Goal: Contribute content

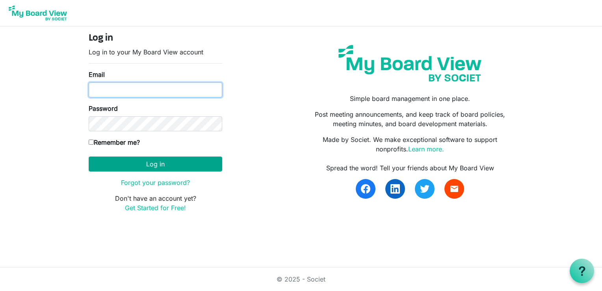
type input "[EMAIL_ADDRESS][DOMAIN_NAME]"
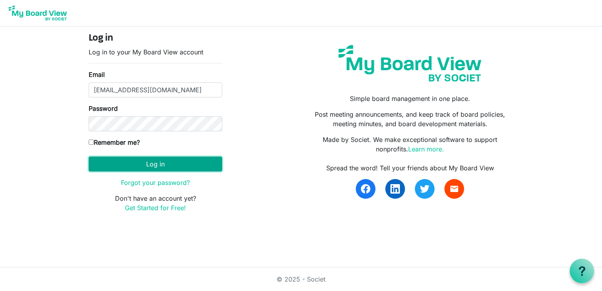
click at [157, 162] on button "Log in" at bounding box center [155, 163] width 133 height 15
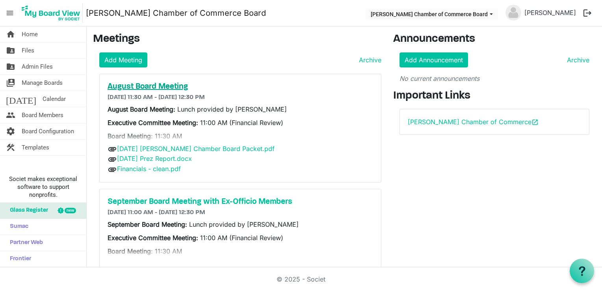
click at [160, 86] on h5 "August Board Meeting" at bounding box center [240, 86] width 265 height 9
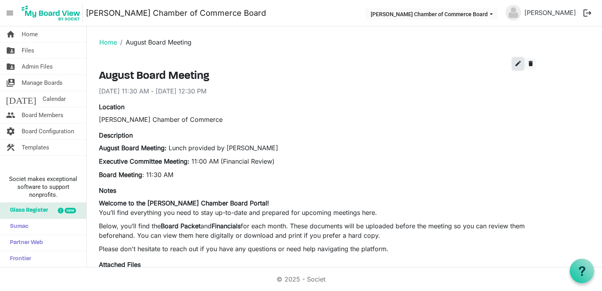
click at [517, 64] on span "edit" at bounding box center [517, 63] width 7 height 7
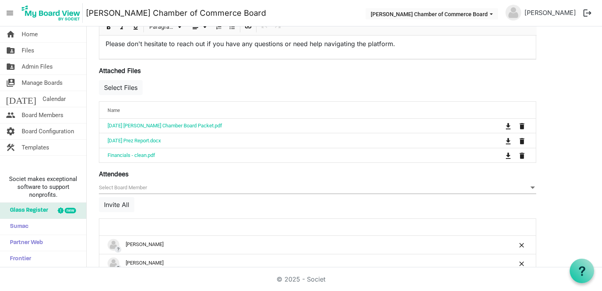
scroll to position [302, 0]
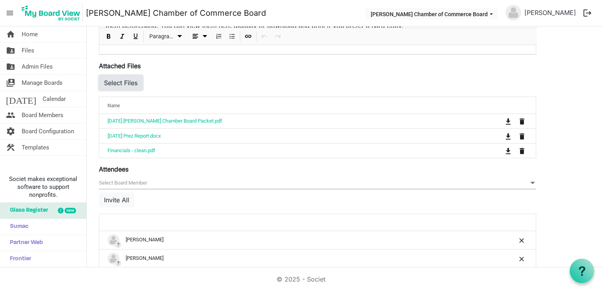
click at [120, 84] on button "Select Files" at bounding box center [121, 82] width 44 height 15
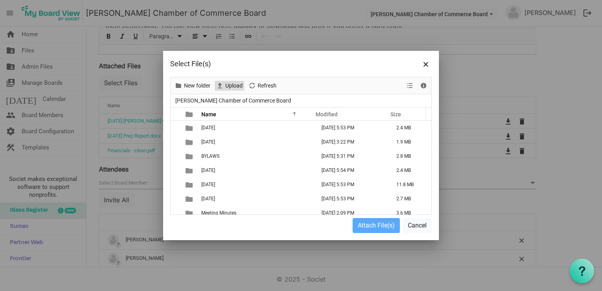
click at [235, 84] on span "Upload" at bounding box center [233, 86] width 19 height 10
click at [231, 85] on span "Upload" at bounding box center [233, 86] width 19 height 10
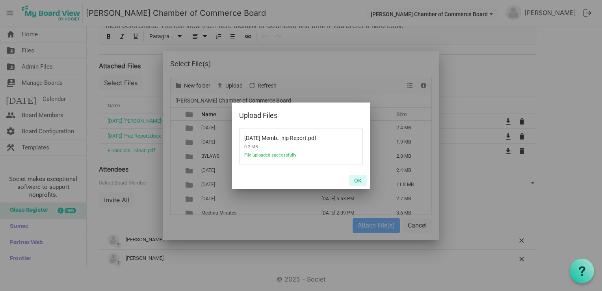
click at [358, 180] on button "OK" at bounding box center [358, 179] width 18 height 11
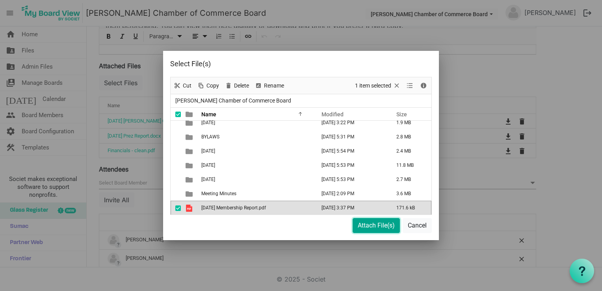
click at [372, 224] on button "Attach File(s)" at bounding box center [375, 225] width 47 height 15
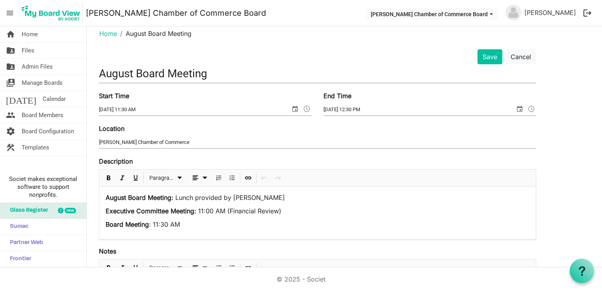
scroll to position [4, 0]
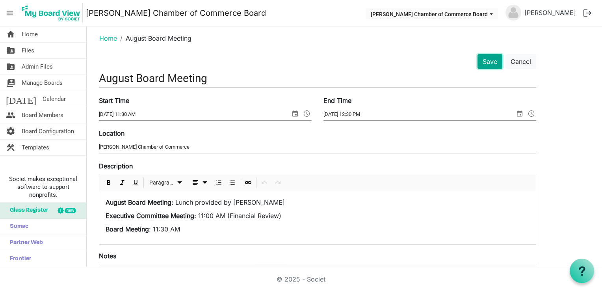
click at [488, 61] on button "Save" at bounding box center [489, 61] width 25 height 15
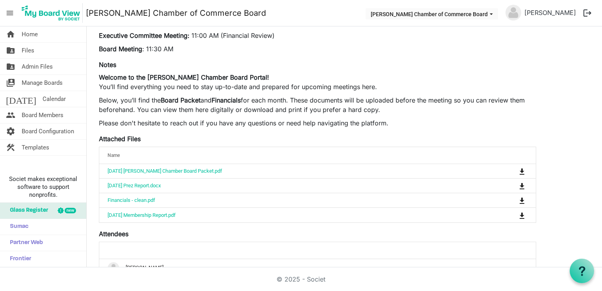
scroll to position [130, 0]
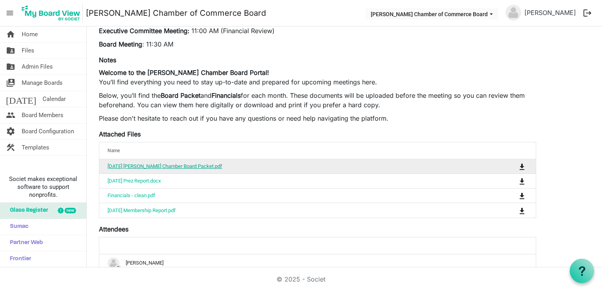
click at [182, 165] on link "August 25th 2025 Sherman Chamber Board Packet.pdf" at bounding box center [165, 166] width 115 height 6
